Goal: Contribute content: Contribute content

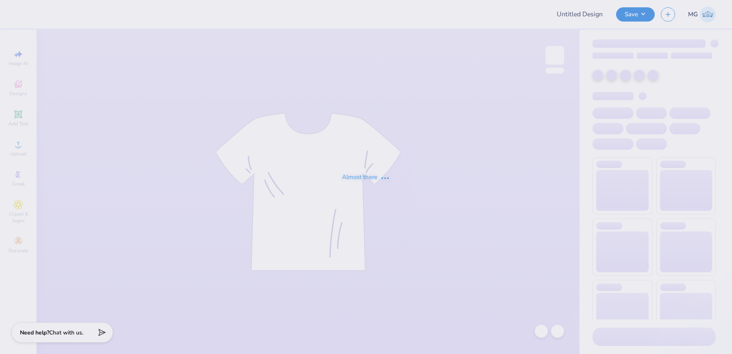
type input "Merch"
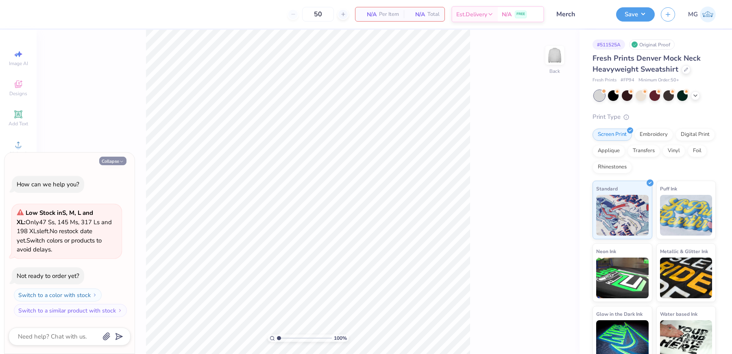
drag, startPoint x: 114, startPoint y: 160, endPoint x: 120, endPoint y: 157, distance: 7.3
click at [114, 160] on button "Collapse" at bounding box center [112, 161] width 27 height 9
type textarea "x"
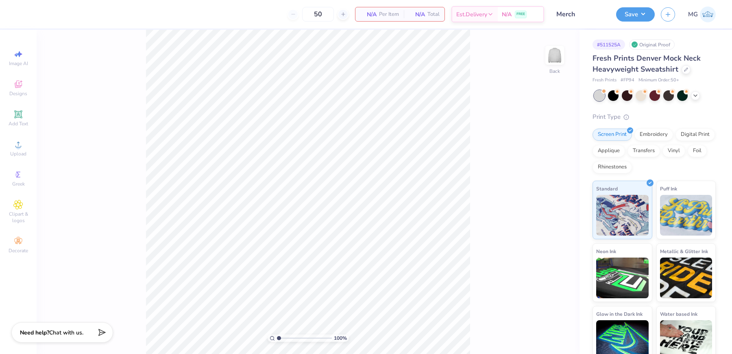
click at [145, 123] on div "100 % Back" at bounding box center [308, 192] width 543 height 324
click at [17, 149] on icon at bounding box center [18, 145] width 10 height 10
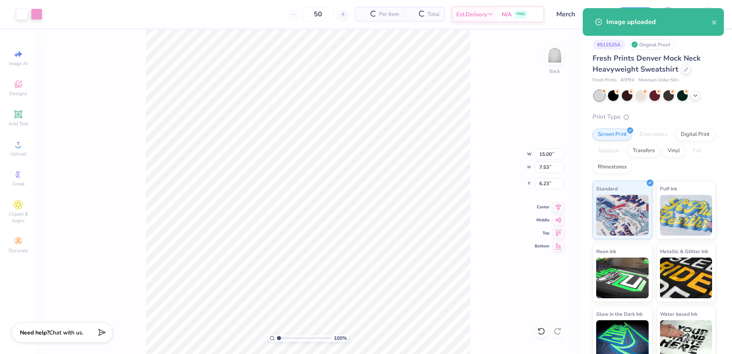
type input "2.06"
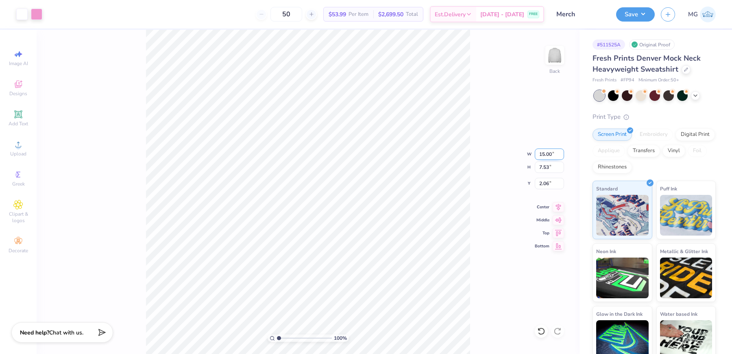
click at [545, 153] on input "15.00" at bounding box center [549, 153] width 29 height 11
type input "11.00"
type input "5.53"
type input "3.07"
type input "1.85"
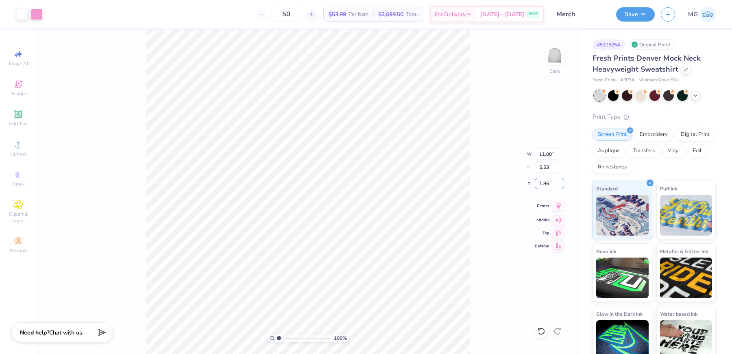
drag, startPoint x: 549, startPoint y: 183, endPoint x: 556, endPoint y: 206, distance: 23.8
click at [549, 183] on input "1.86" at bounding box center [549, 183] width 29 height 11
type input "1"
type input "3.00"
click at [560, 208] on icon at bounding box center [558, 206] width 11 height 10
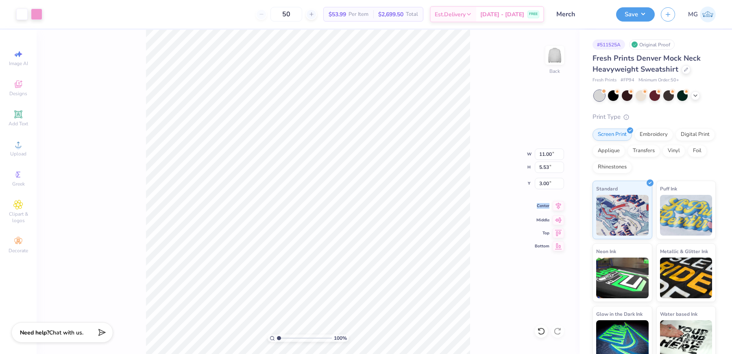
click at [560, 208] on icon at bounding box center [558, 206] width 11 height 10
type input "1.69"
type input "2.66"
click at [508, 157] on div "100 % Back W 11.00 11.00 " H 5.53 5.53 " Y 2.66 2.66 " Center Middle Top Bottom" at bounding box center [308, 192] width 543 height 324
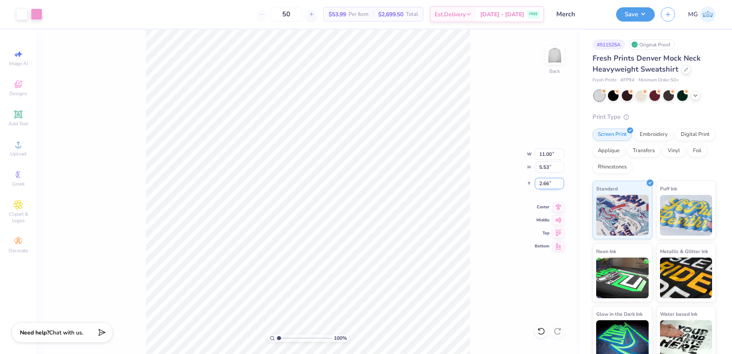
click at [547, 182] on input "2.66" at bounding box center [549, 183] width 29 height 11
type input "2"
type input "3.00"
click at [549, 185] on input "2.03" at bounding box center [549, 183] width 29 height 11
type input "2.00"
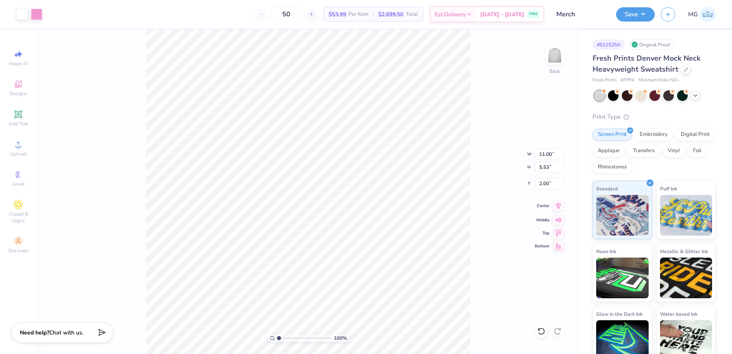
click at [559, 207] on icon at bounding box center [558, 206] width 5 height 7
drag, startPoint x: 559, startPoint y: 207, endPoint x: 554, endPoint y: 203, distance: 6.4
click at [559, 208] on icon at bounding box center [558, 206] width 11 height 10
click at [473, 165] on div "100 % Back W 11.00 11.00 " H 5.53 5.53 " Y 2.00 2.00 " Center Middle Top Bottom" at bounding box center [308, 192] width 543 height 324
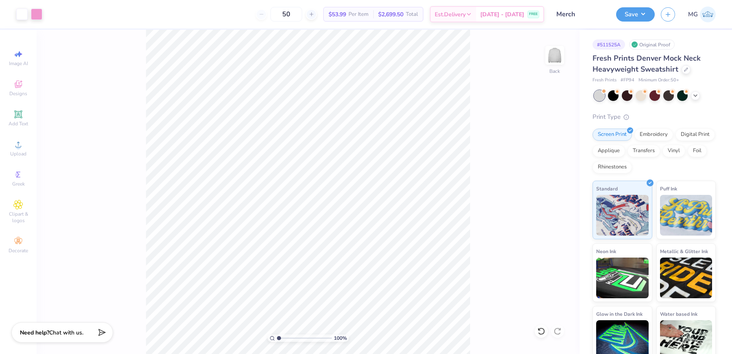
click at [526, 161] on div "100 % Back" at bounding box center [308, 192] width 543 height 324
click at [643, 8] on button "Save" at bounding box center [635, 13] width 39 height 14
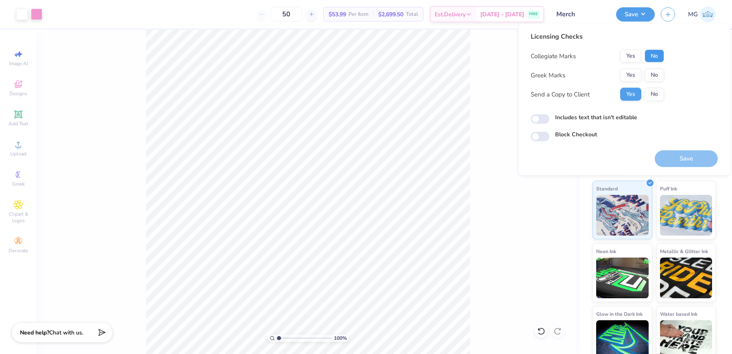
click at [654, 55] on button "No" at bounding box center [655, 56] width 20 height 13
click at [656, 70] on button "No" at bounding box center [655, 75] width 20 height 13
click at [586, 110] on div "Licensing Checks Collegiate Marks Yes No Greek Marks Yes No Send a Copy to Clie…" at bounding box center [624, 87] width 187 height 110
click at [586, 118] on label "Includes text that isn't editable" at bounding box center [596, 117] width 82 height 9
click at [550, 118] on input "Includes text that isn't editable" at bounding box center [540, 119] width 19 height 10
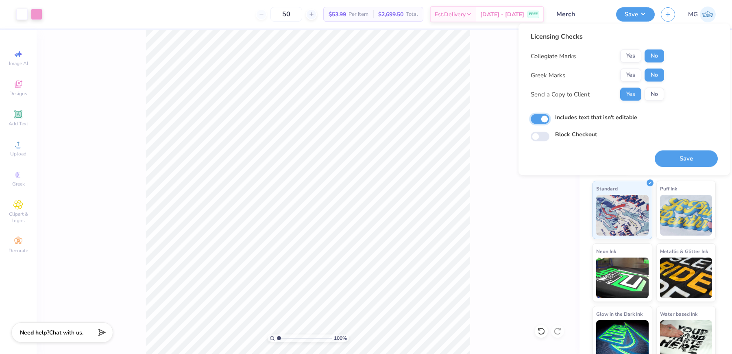
checkbox input "true"
click at [678, 150] on button "Save" at bounding box center [686, 158] width 63 height 17
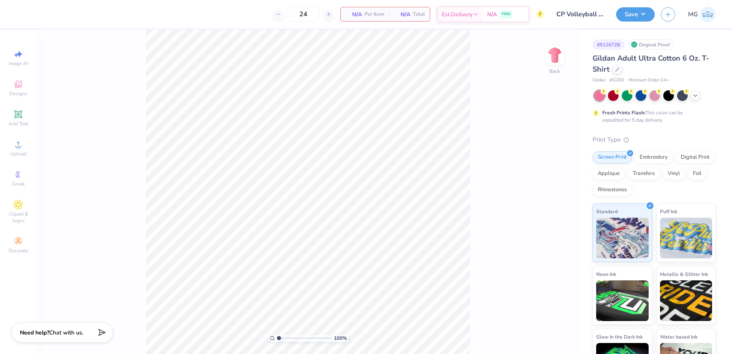
click at [490, 90] on div "100 % Back" at bounding box center [308, 192] width 543 height 324
click at [120, 140] on div "100 % Back" at bounding box center [308, 192] width 543 height 324
click at [20, 153] on span "Upload" at bounding box center [18, 153] width 16 height 7
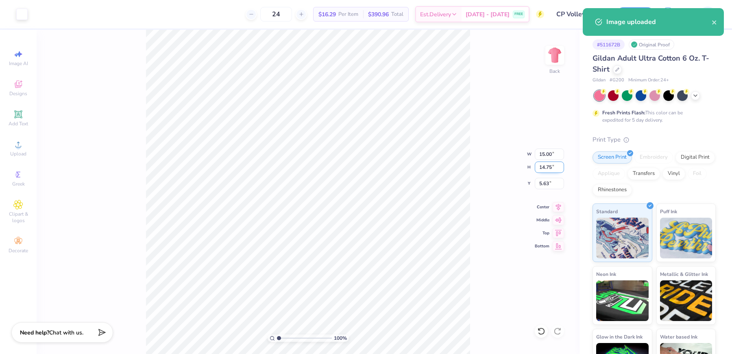
click at [545, 168] on input "14.75" at bounding box center [549, 166] width 29 height 11
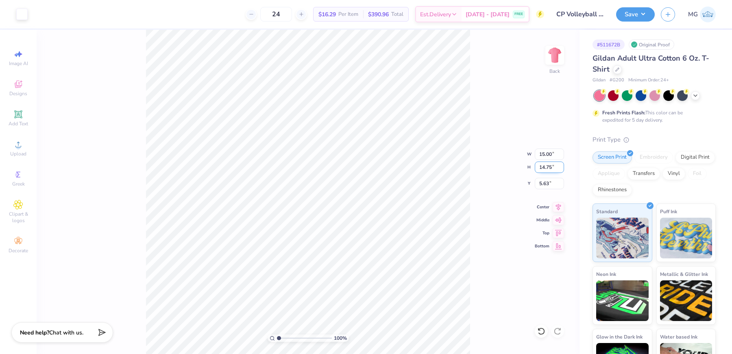
click at [553, 167] on input "14.75" at bounding box center [549, 166] width 29 height 11
type input "12"
type input "12.21"
type input "12.00"
type input "3.21"
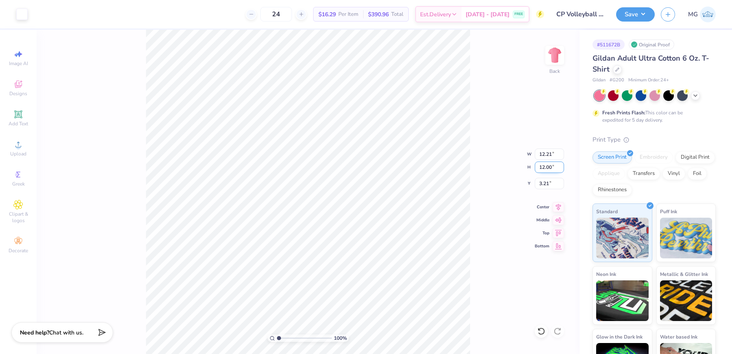
click at [544, 166] on input "12.00" at bounding box center [549, 166] width 29 height 11
type input "11.00"
type input "11.19"
type input "3.71"
click at [478, 205] on div "100 % Back W 11.19 11.19 " H 11.00 11.00 " Y 3.71 3.71 " Center Middle Top Bott…" at bounding box center [308, 192] width 543 height 324
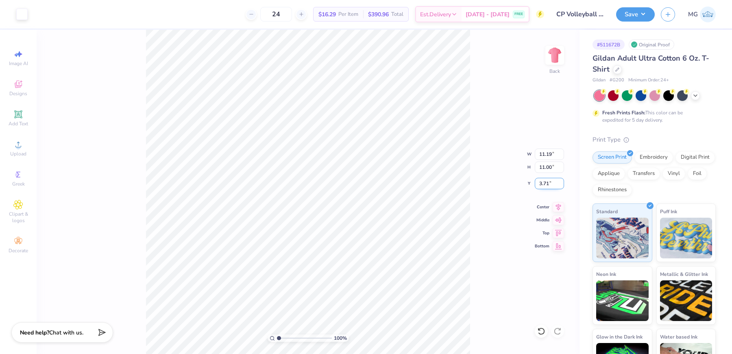
click at [549, 180] on input "3.71" at bounding box center [549, 183] width 29 height 11
type input "3.00"
click at [544, 166] on input "11.00" at bounding box center [549, 166] width 29 height 11
type input "10.50"
type input "10.68"
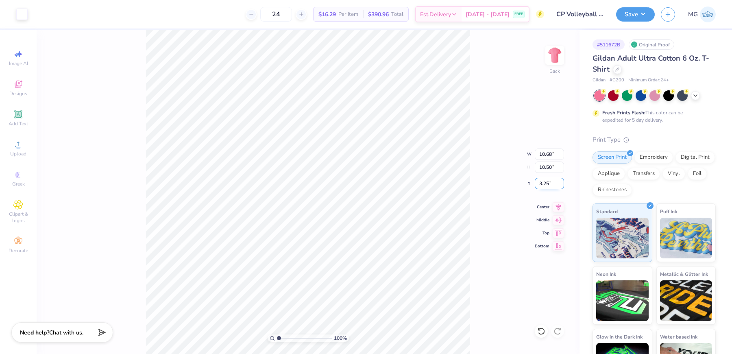
click at [549, 181] on input "3.25" at bounding box center [549, 183] width 29 height 11
type input "3.00"
click at [483, 223] on div "100 % Back W 10.68 10.68 " H 10.50 10.50 " Y 3.00 3.00 " Center Middle Top Bott…" at bounding box center [308, 192] width 543 height 324
click at [556, 54] on img at bounding box center [555, 55] width 33 height 33
click at [24, 117] on div "Add Text" at bounding box center [18, 118] width 28 height 24
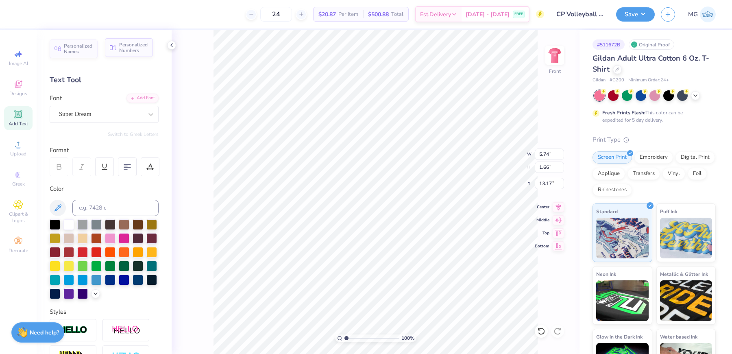
click at [125, 51] on span "Personalized Numbers" at bounding box center [133, 47] width 29 height 11
type input "2.78"
type input "2.00"
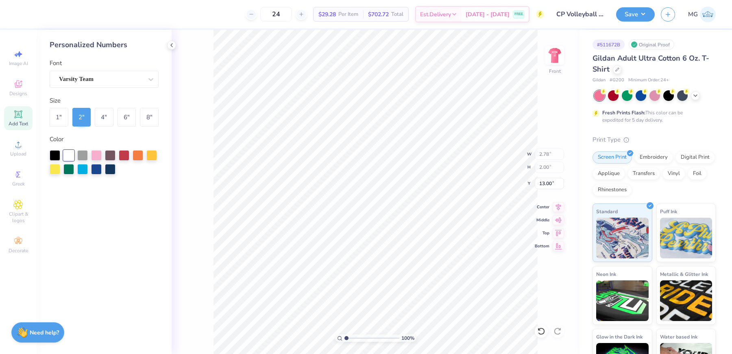
type input "8.15"
type input "6.78"
click at [150, 115] on div "8 "" at bounding box center [149, 117] width 19 height 19
type input "11.14"
type input "8.00"
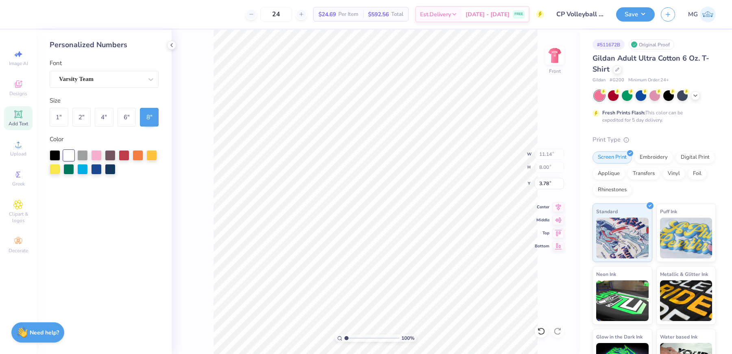
type input "6.62"
click at [129, 117] on div "6 "" at bounding box center [127, 117] width 19 height 19
type input "8.35"
type input "6.00"
type input "5.83"
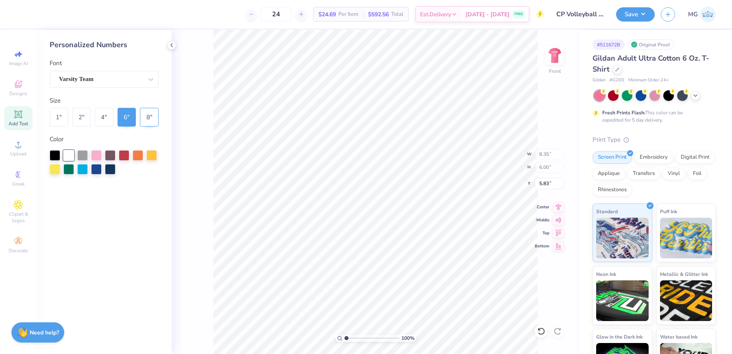
click at [153, 115] on div "8 "" at bounding box center [149, 117] width 19 height 19
type input "11.14"
type input "8.00"
type input "6.00"
click at [126, 115] on div "6 "" at bounding box center [127, 117] width 19 height 19
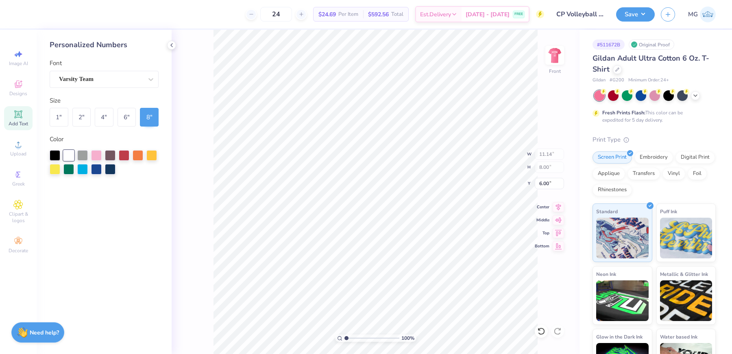
type input "8.35"
type input "6.00"
type input "6.07"
click at [552, 58] on img at bounding box center [555, 55] width 33 height 33
type input "4.71"
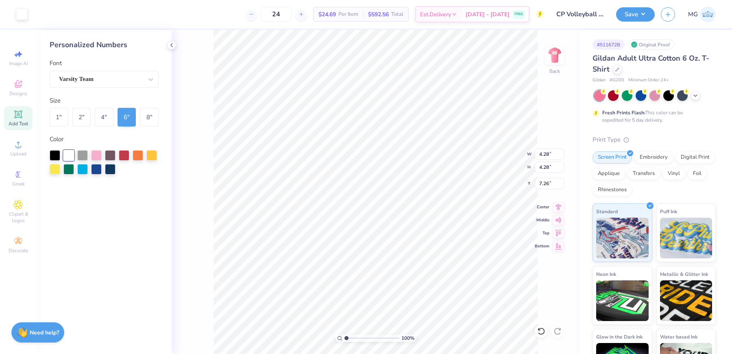
type input "4.71"
type input "7.35"
type input "12.60"
click at [552, 167] on input "11.03" at bounding box center [549, 166] width 29 height 11
type input "11.00"
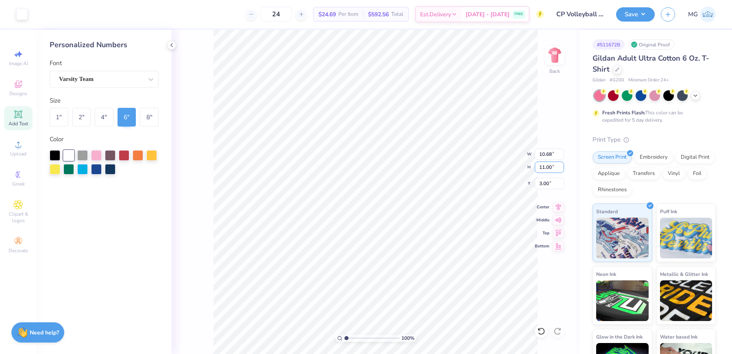
type input "10.65"
drag, startPoint x: 547, startPoint y: 183, endPoint x: 547, endPoint y: 201, distance: 17.5
click at [547, 183] on input "3.02" at bounding box center [549, 183] width 29 height 11
type input "3.00"
click at [632, 24] on div "Save MG" at bounding box center [674, 14] width 116 height 28
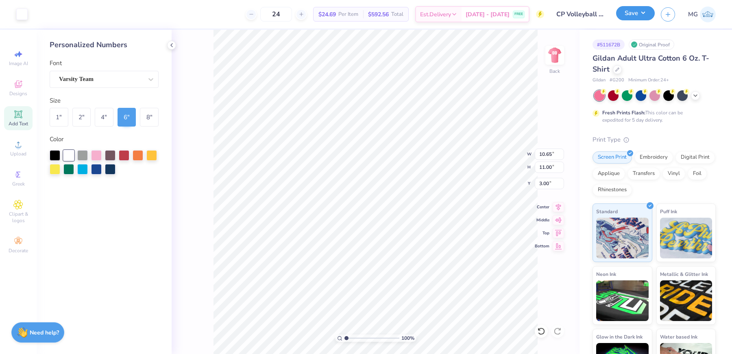
click at [634, 19] on button "Save" at bounding box center [635, 13] width 39 height 14
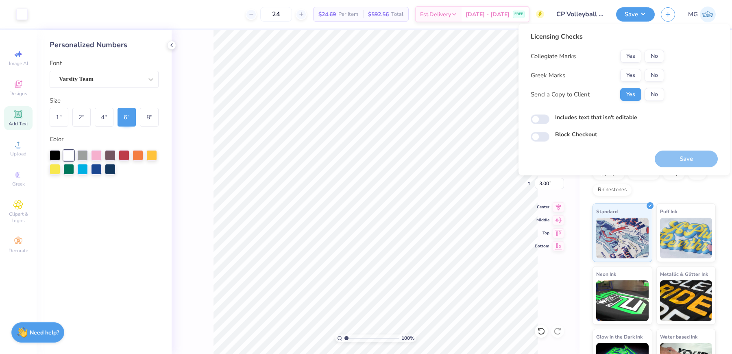
click at [520, 62] on div "Licensing Checks Collegiate Marks Yes No Greek Marks Yes No Send a Copy to Clie…" at bounding box center [625, 100] width 212 height 152
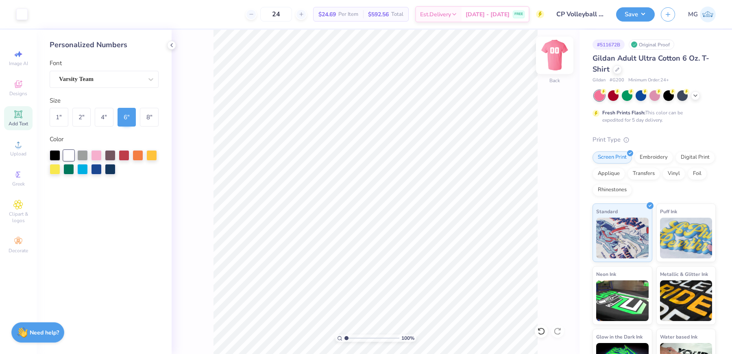
click at [550, 56] on img at bounding box center [555, 55] width 33 height 33
click at [548, 183] on input "5.97" at bounding box center [549, 183] width 29 height 11
type input "5"
type input "4"
type input "6.00"
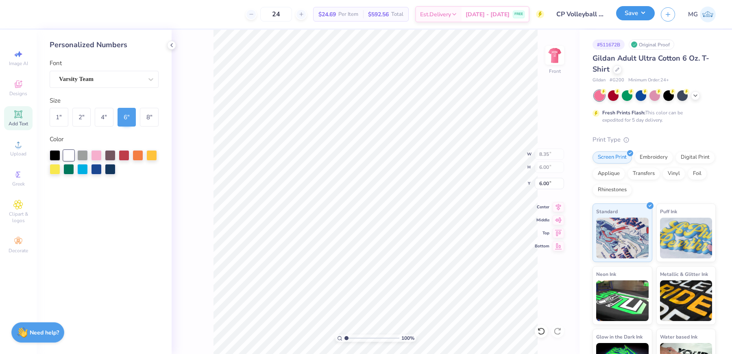
click at [643, 14] on button "Save" at bounding box center [635, 13] width 39 height 14
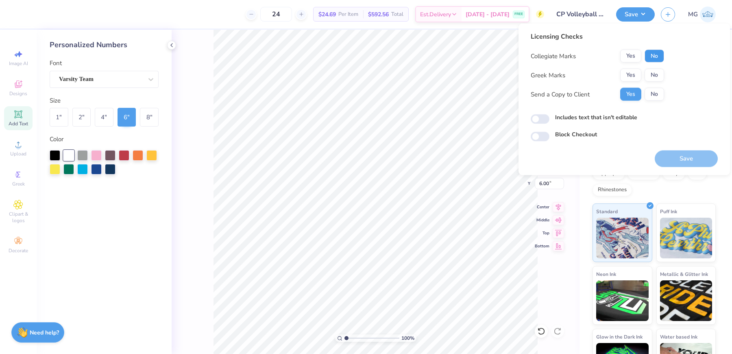
click at [661, 54] on button "No" at bounding box center [655, 56] width 20 height 13
click at [656, 72] on button "No" at bounding box center [655, 75] width 20 height 13
click at [534, 113] on div "Includes text that isn't editable" at bounding box center [624, 117] width 187 height 9
click at [536, 117] on input "Includes text that isn't editable" at bounding box center [540, 119] width 19 height 10
checkbox input "true"
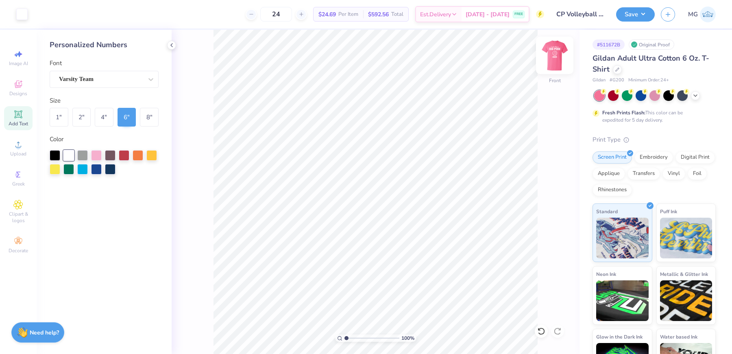
click at [560, 50] on img at bounding box center [555, 55] width 33 height 33
type input "1.70"
type input "2.08"
type input "4.55"
click at [646, 15] on button "Save" at bounding box center [635, 13] width 39 height 14
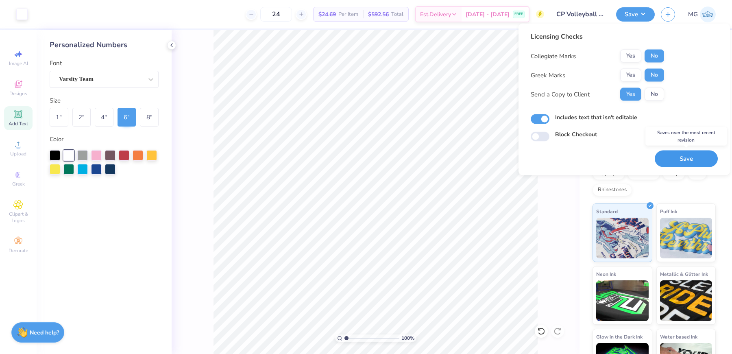
click at [683, 161] on button "Save" at bounding box center [686, 158] width 63 height 17
